Goal: Obtain resource: Obtain resource

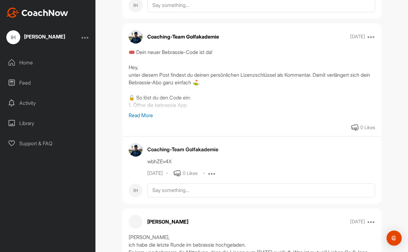
scroll to position [795, 0]
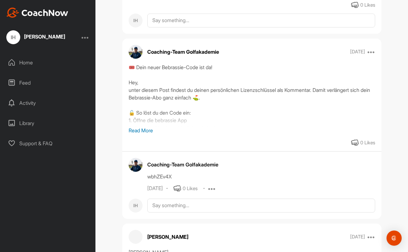
click at [27, 63] on div "Home" at bounding box center [47, 63] width 89 height 16
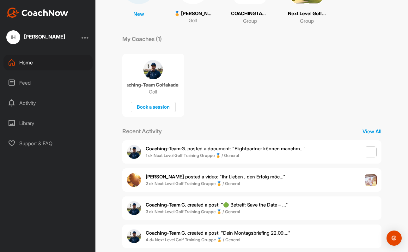
scroll to position [89, 0]
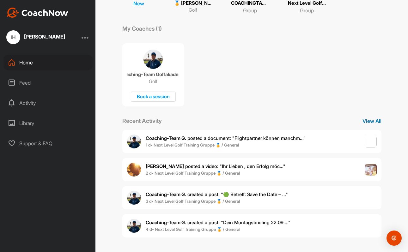
click at [372, 120] on p "View All" at bounding box center [371, 121] width 19 height 8
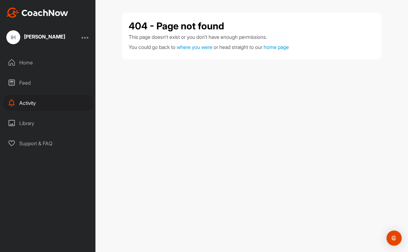
click at [29, 62] on div "Home" at bounding box center [47, 63] width 89 height 16
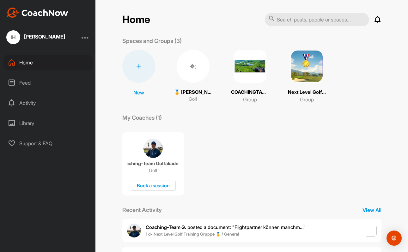
scroll to position [89, 0]
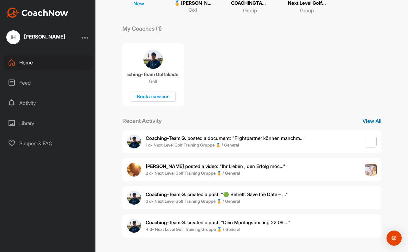
click at [368, 121] on p "View All" at bounding box center [371, 121] width 19 height 8
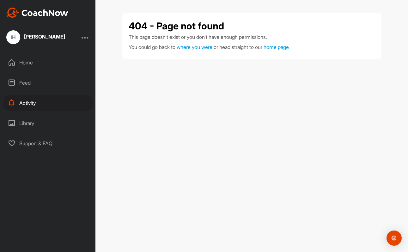
click at [26, 62] on div "Home" at bounding box center [47, 63] width 89 height 16
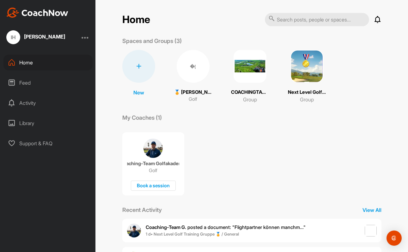
click at [300, 72] on img at bounding box center [306, 66] width 33 height 33
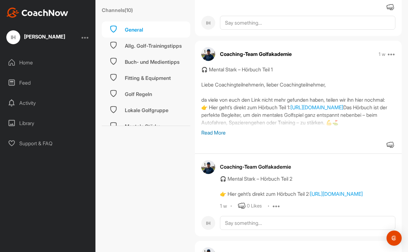
scroll to position [1252, 0]
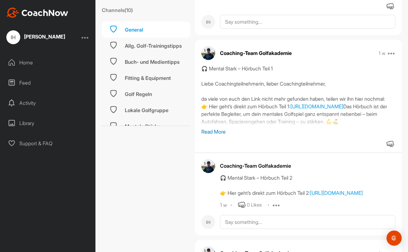
click at [236, 128] on p "Read More" at bounding box center [298, 132] width 194 height 8
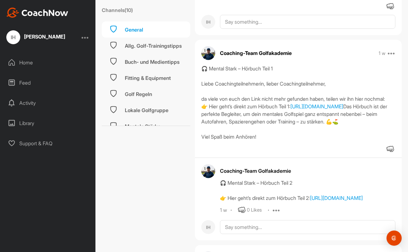
drag, startPoint x: 348, startPoint y: 120, endPoint x: 220, endPoint y: 102, distance: 129.8
click at [220, 102] on div "🎧 Mental Stark – Hörbuch Teil 1 Liebe Coachingteilnehmerin, lieber Coachingteil…" at bounding box center [298, 103] width 207 height 76
copy div "Hier geht’s direkt zum Hörbuch Teil 1: [URL][DOMAIN_NAME]"
